Goal: Task Accomplishment & Management: Manage account settings

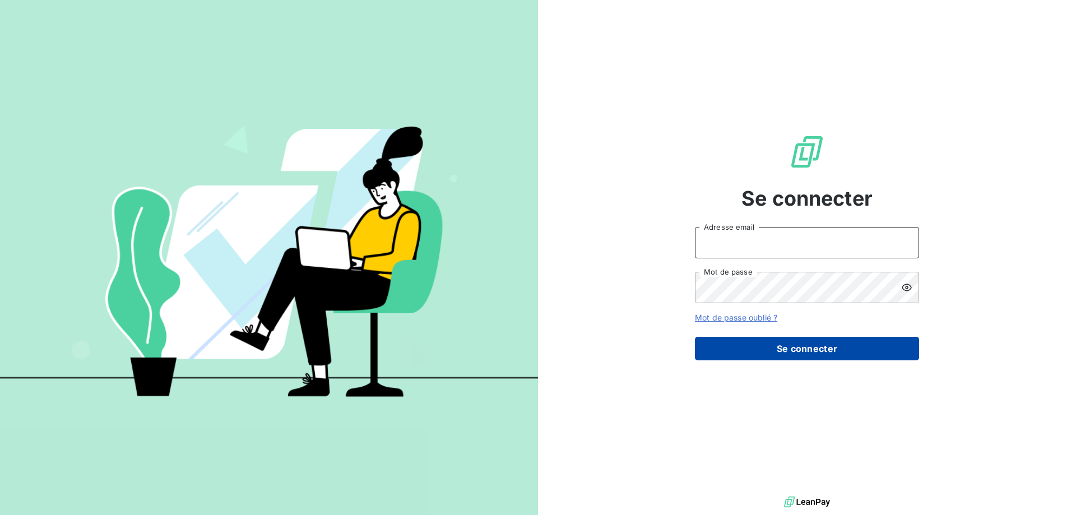
type input "n.capelier@odice.cc"
click at [803, 343] on button "Se connecter" at bounding box center [807, 349] width 224 height 24
click at [851, 350] on button "Se connecter" at bounding box center [807, 349] width 224 height 24
click at [746, 349] on button "Se connecter" at bounding box center [807, 349] width 224 height 24
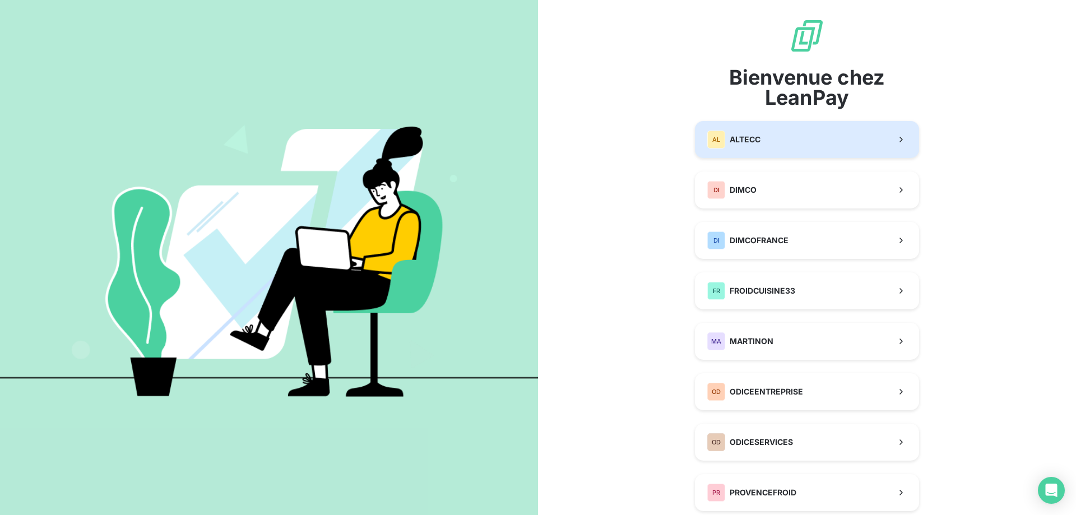
click at [742, 149] on button "AL ALTECC" at bounding box center [807, 139] width 224 height 37
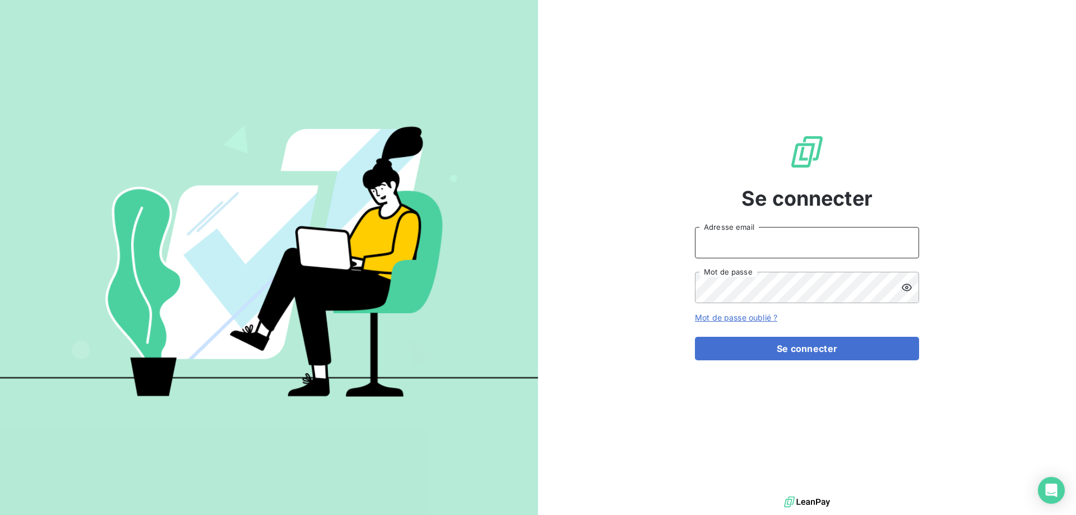
type input "n.capelier@odice.cc"
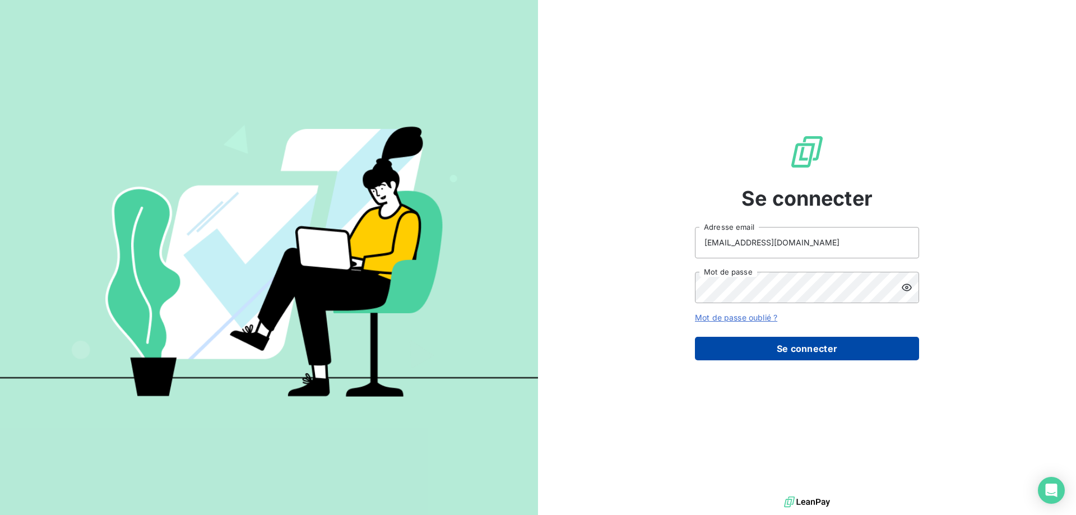
click at [755, 348] on button "Se connecter" at bounding box center [807, 349] width 224 height 24
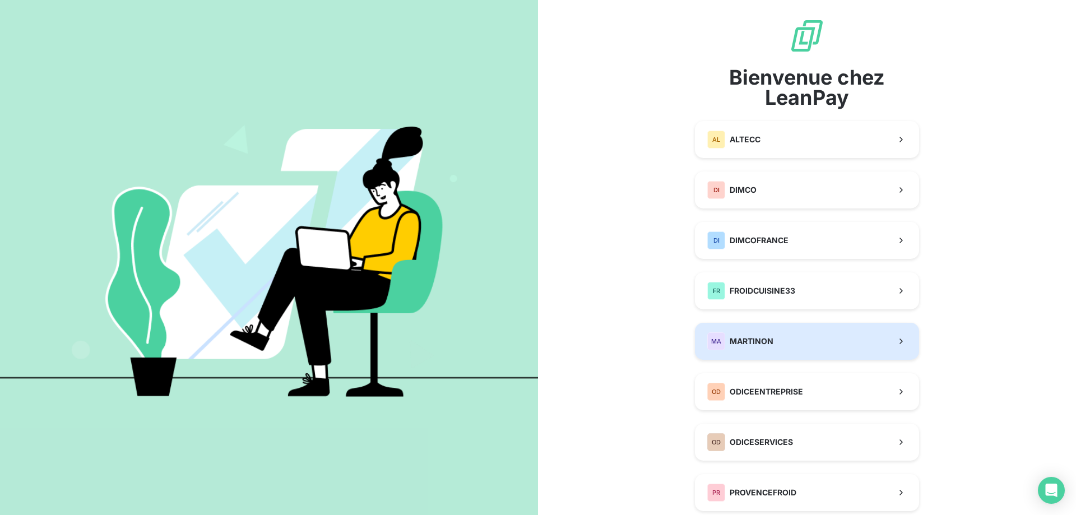
click at [820, 348] on button "MA MARTINON" at bounding box center [807, 341] width 224 height 37
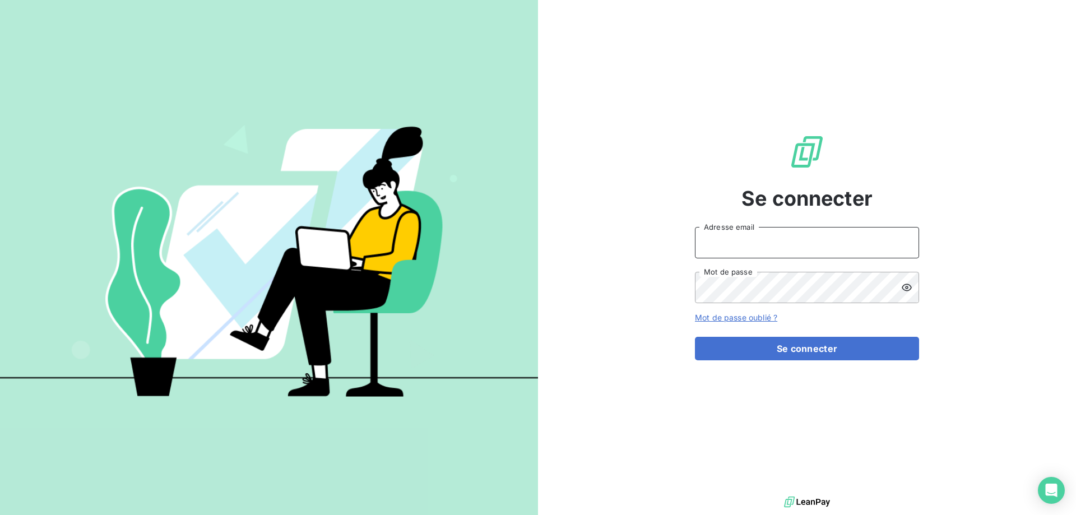
type input "n.capelier@odice.cc"
